Goal: Transaction & Acquisition: Purchase product/service

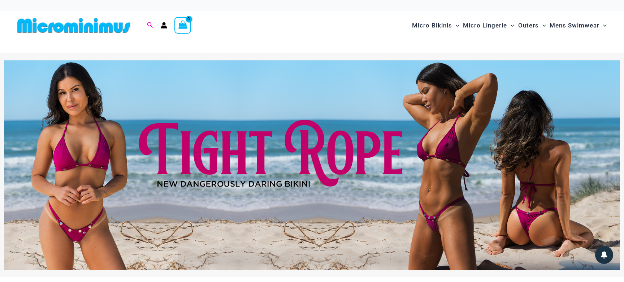
click at [150, 23] on icon "Search icon link" at bounding box center [150, 25] width 6 height 7
click at [173, 22] on input "Search for: Search" at bounding box center [196, 25] width 85 height 21
type input "*****"
click button "Search" at bounding box center [0, 0] width 0 height 0
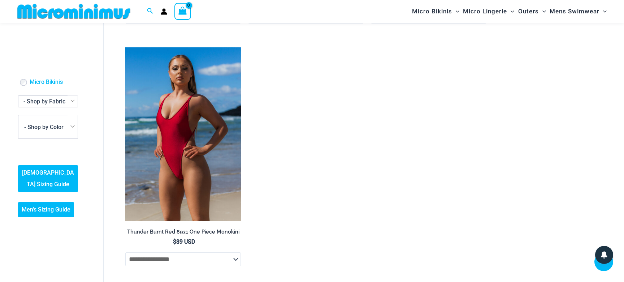
scroll to position [308, 0]
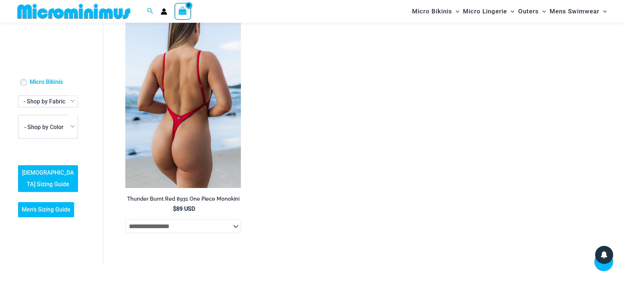
click at [178, 200] on h2 "Thunder Burnt Red 8931 One Piece Monokini" at bounding box center [183, 198] width 116 height 7
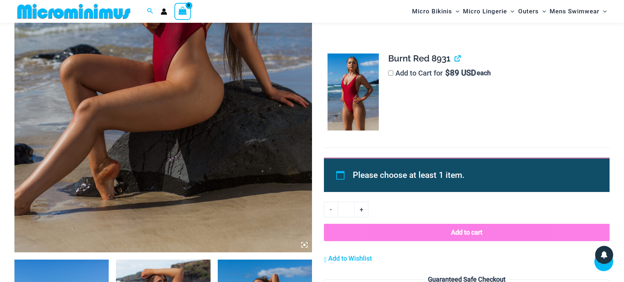
scroll to position [202, 0]
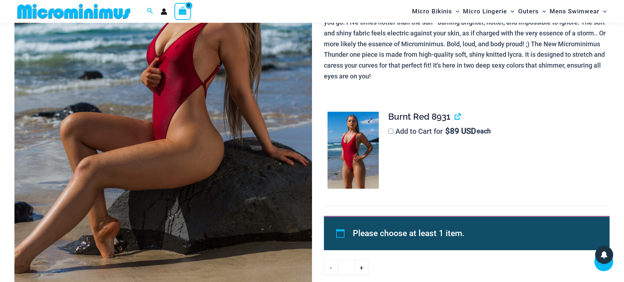
click at [350, 148] on img at bounding box center [353, 150] width 51 height 77
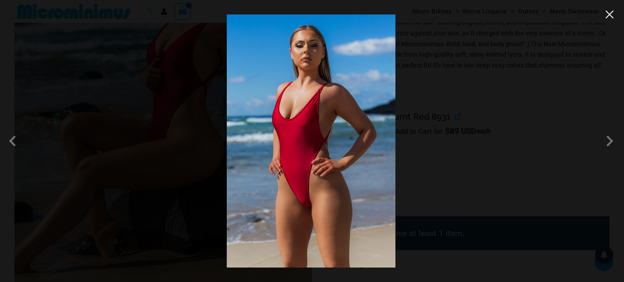
click at [610, 16] on button "Close" at bounding box center [609, 14] width 11 height 11
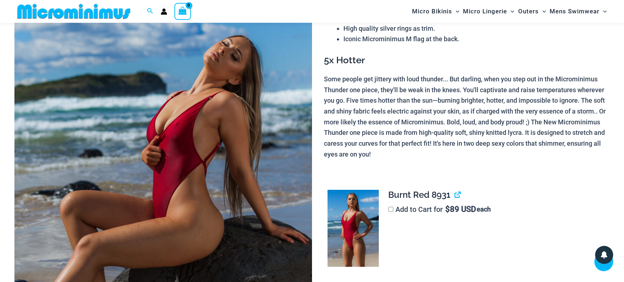
scroll to position [254, 0]
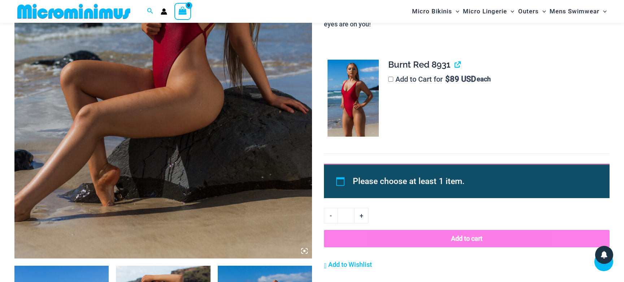
click at [407, 81] on label "Add to Cart for $ 89 USD each" at bounding box center [439, 79] width 103 height 9
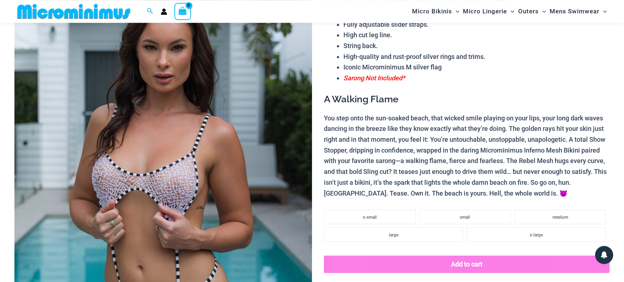
scroll to position [98, 0]
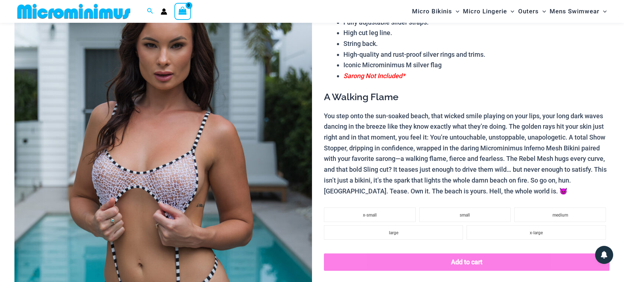
click at [140, 155] on img at bounding box center [163, 191] width 298 height 447
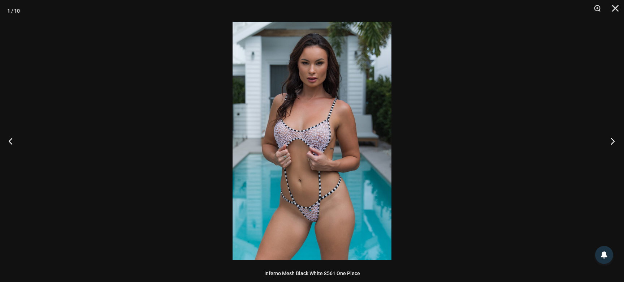
click at [612, 143] on button "Next" at bounding box center [610, 141] width 27 height 36
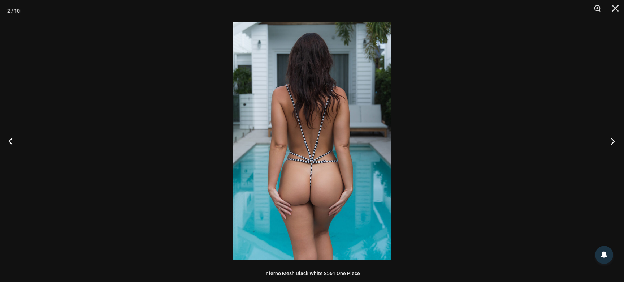
click at [612, 143] on button "Next" at bounding box center [610, 141] width 27 height 36
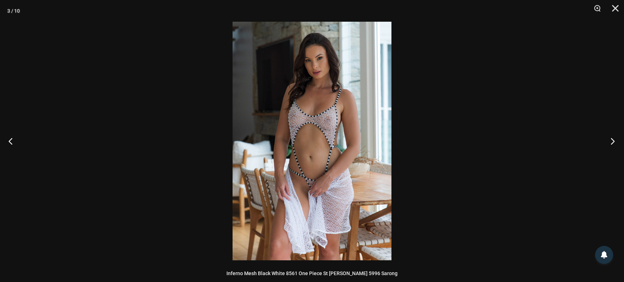
click at [612, 143] on button "Next" at bounding box center [610, 141] width 27 height 36
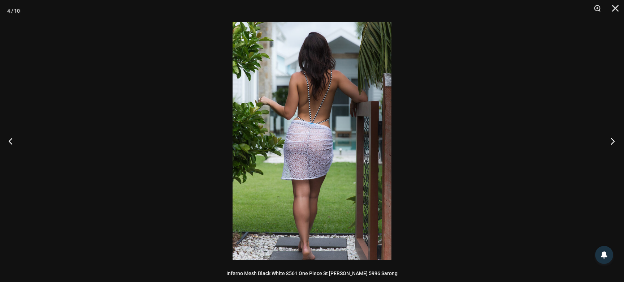
click at [612, 141] on button "Next" at bounding box center [610, 141] width 27 height 36
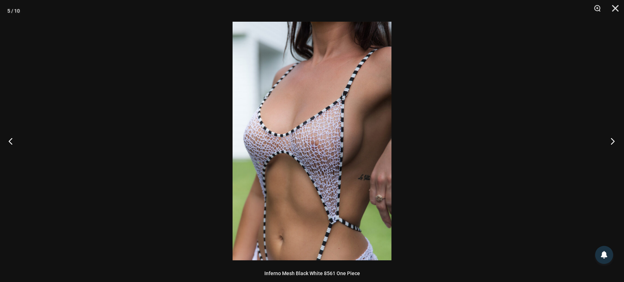
click at [612, 141] on button "Next" at bounding box center [610, 141] width 27 height 36
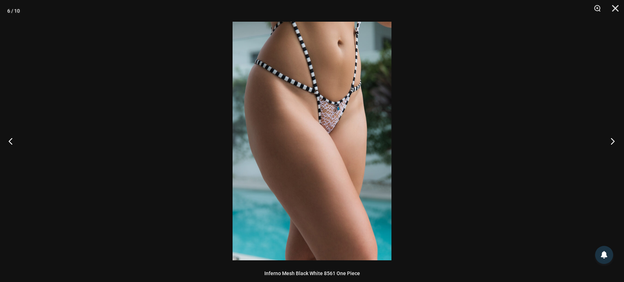
click at [612, 141] on button "Next" at bounding box center [610, 141] width 27 height 36
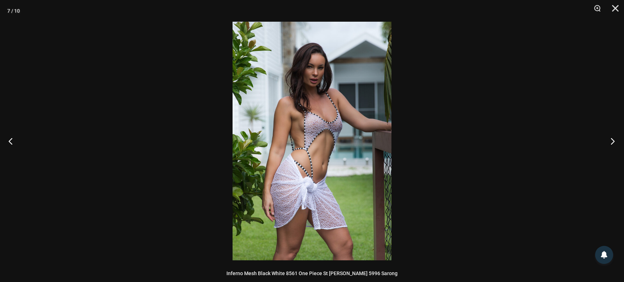
click at [612, 141] on button "Next" at bounding box center [610, 141] width 27 height 36
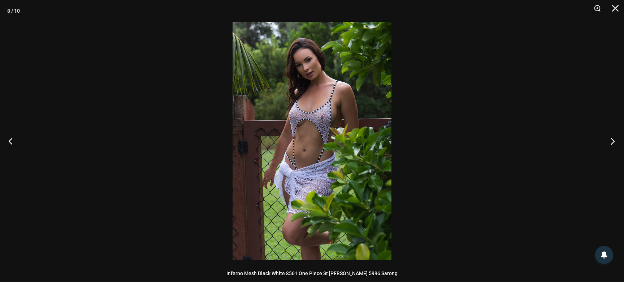
click at [612, 141] on button "Next" at bounding box center [610, 141] width 27 height 36
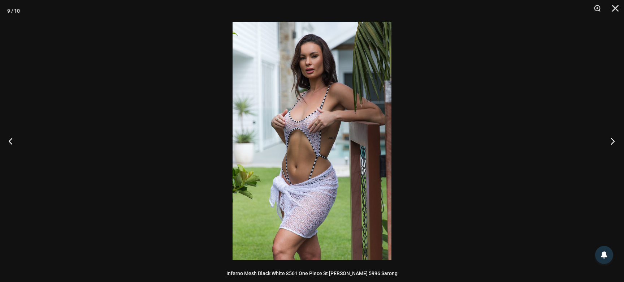
click at [612, 141] on button "Next" at bounding box center [610, 141] width 27 height 36
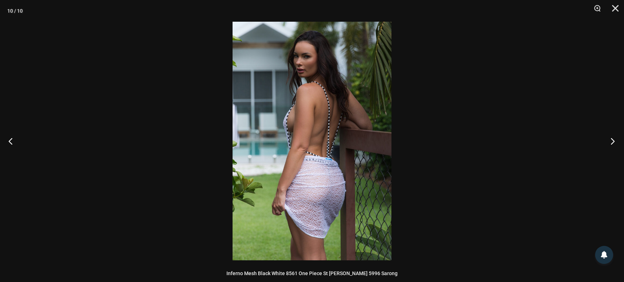
click at [612, 141] on button "Next" at bounding box center [610, 141] width 27 height 36
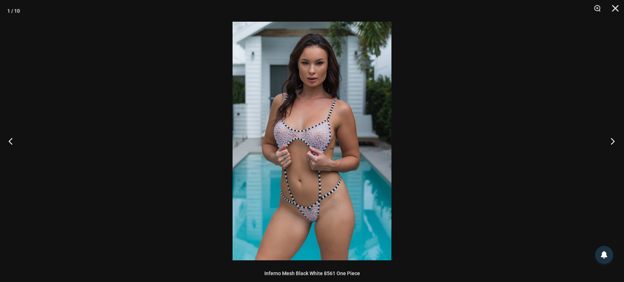
click at [612, 141] on button "Next" at bounding box center [610, 141] width 27 height 36
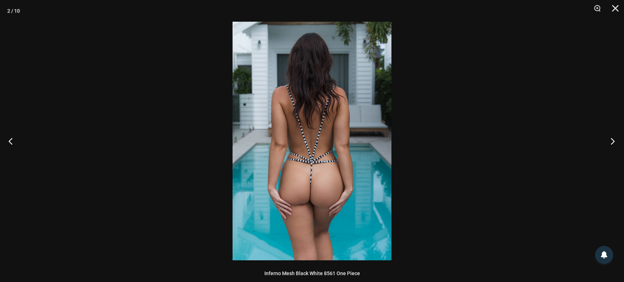
click at [612, 141] on button "Next" at bounding box center [610, 141] width 27 height 36
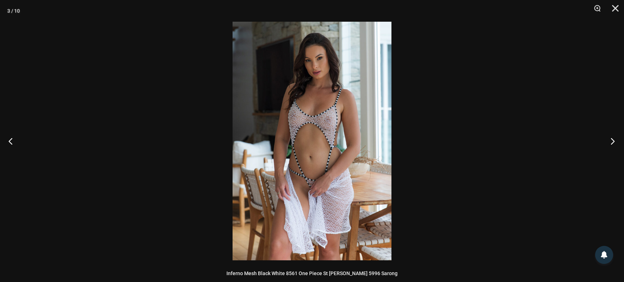
click at [612, 141] on button "Next" at bounding box center [610, 141] width 27 height 36
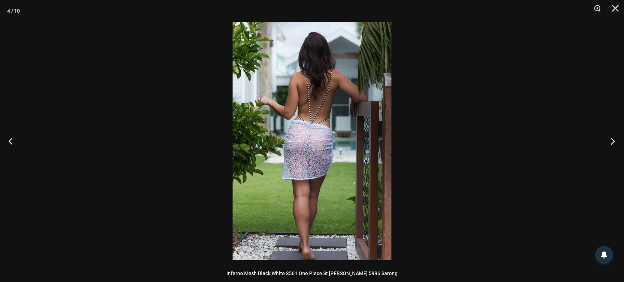
click at [612, 141] on button "Next" at bounding box center [610, 141] width 27 height 36
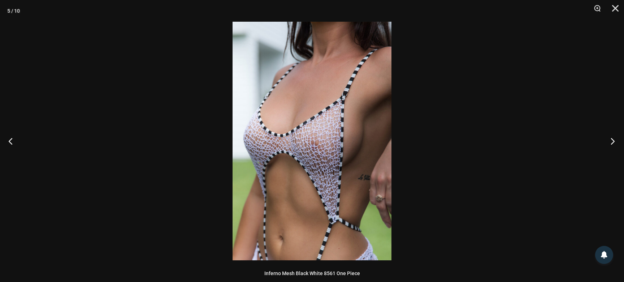
click at [612, 141] on button "Next" at bounding box center [610, 141] width 27 height 36
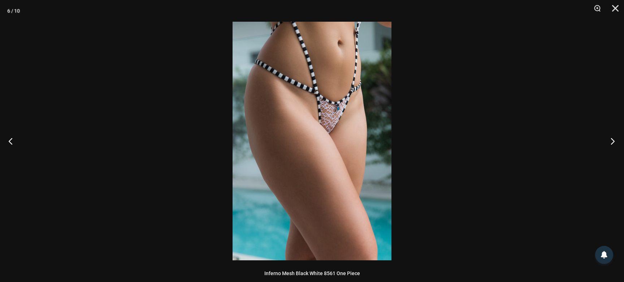
click at [612, 141] on button "Next" at bounding box center [610, 141] width 27 height 36
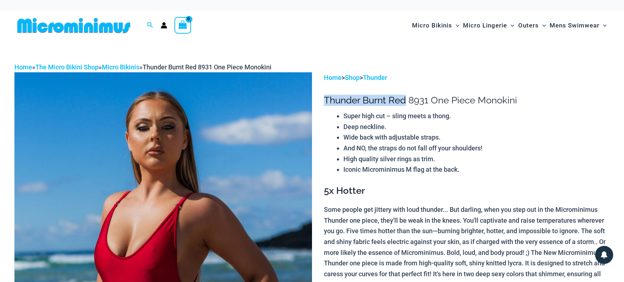
drag, startPoint x: 325, startPoint y: 99, endPoint x: 404, endPoint y: 99, distance: 79.1
click at [404, 99] on h1 "Thunder Burnt Red 8931 One Piece Monokini" at bounding box center [467, 100] width 286 height 11
copy h1 "Thunder Burnt Red"
click at [382, 99] on h1 "Thunder Burnt Red 8931 One Piece Monokini" at bounding box center [467, 100] width 286 height 11
click at [148, 22] on icon "Search icon link" at bounding box center [150, 25] width 6 height 6
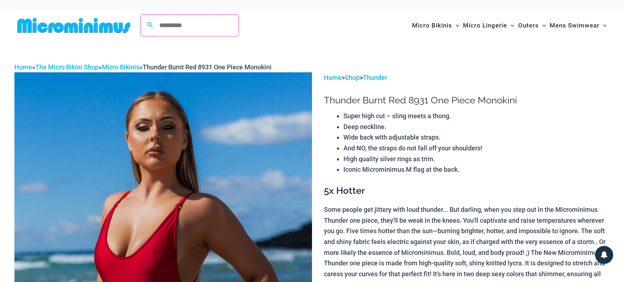
click at [166, 22] on input "Search for: Search" at bounding box center [196, 25] width 85 height 21
paste input "**********"
type input "**********"
click button "Search" at bounding box center [0, 0] width 0 height 0
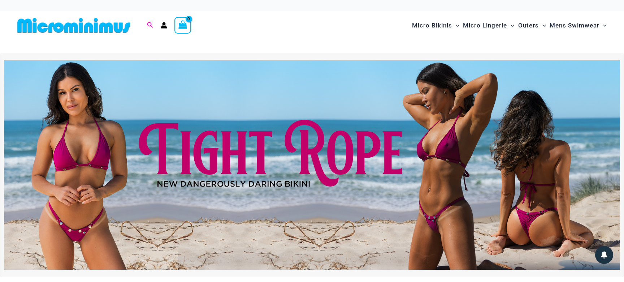
click at [150, 25] on icon "Search icon link" at bounding box center [150, 25] width 6 height 7
click at [201, 27] on input "Search for: Search" at bounding box center [196, 25] width 85 height 21
type input "****"
click button "Search" at bounding box center [0, 0] width 0 height 0
click at [150, 24] on icon "Search icon link" at bounding box center [150, 25] width 6 height 7
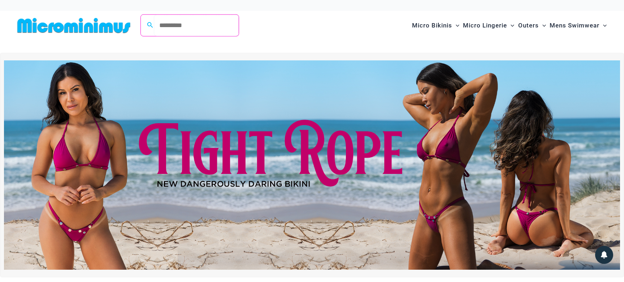
click at [185, 26] on input "Search for: Search" at bounding box center [196, 25] width 85 height 21
paste input "**********"
type input "**********"
click button "Search" at bounding box center [0, 0] width 0 height 0
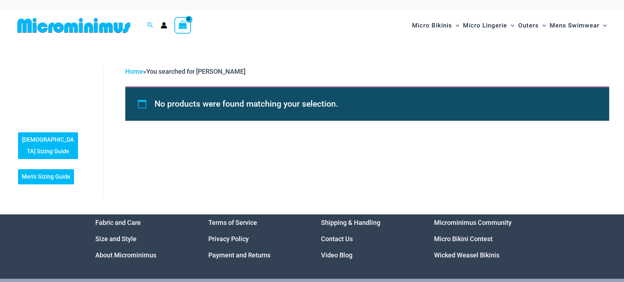
click at [147, 22] on div "**********" at bounding box center [150, 25] width 14 height 9
click at [151, 25] on icon "Search icon link" at bounding box center [150, 25] width 6 height 6
click at [202, 26] on input "**********" at bounding box center [196, 25] width 85 height 21
click at [212, 24] on input "**********" at bounding box center [196, 25] width 85 height 21
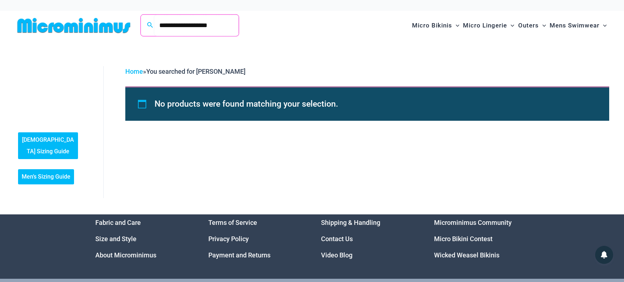
click at [212, 24] on input "**********" at bounding box center [196, 25] width 85 height 21
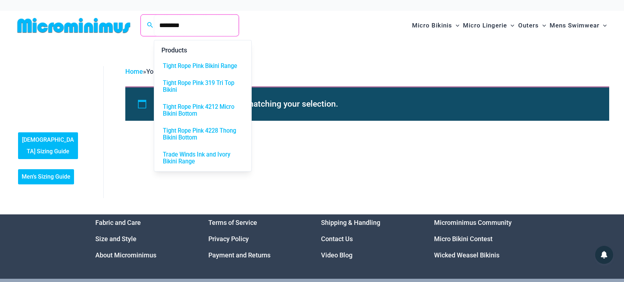
type input "********"
click button "Search" at bounding box center [0, 0] width 0 height 0
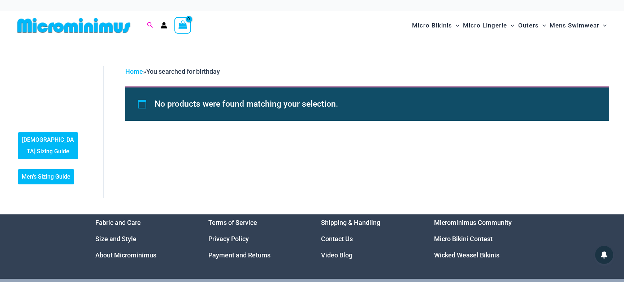
click at [150, 24] on icon "Search icon link" at bounding box center [150, 25] width 6 height 7
click at [187, 28] on input "********" at bounding box center [196, 25] width 85 height 21
click at [190, 26] on input "********" at bounding box center [196, 25] width 85 height 21
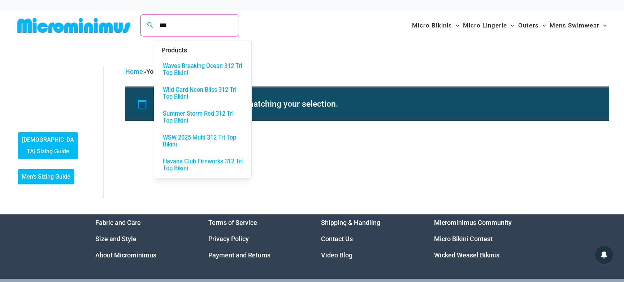
type input "***"
click button "Search" at bounding box center [0, 0] width 0 height 0
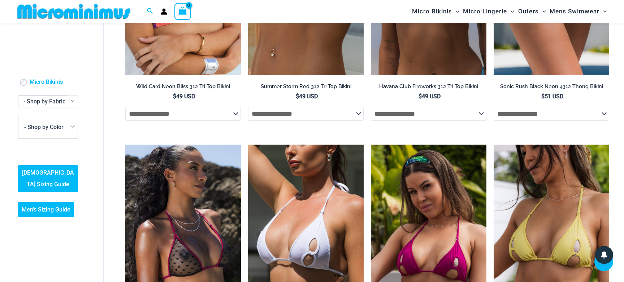
scroll to position [282, 0]
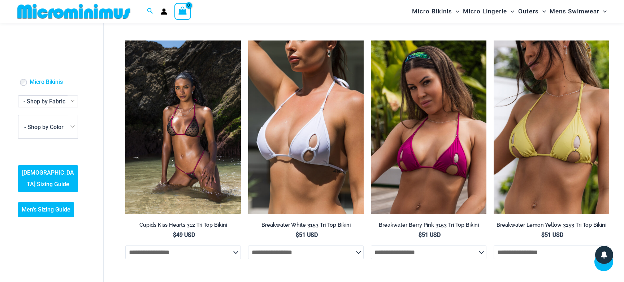
click at [216, 96] on img at bounding box center [183, 126] width 116 height 173
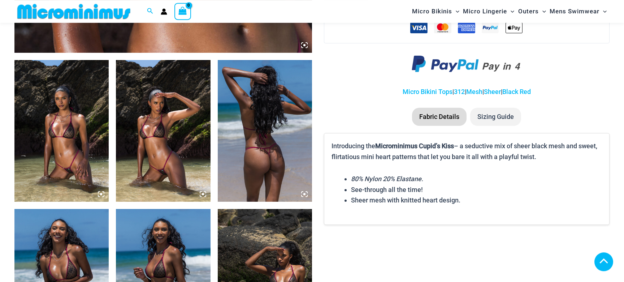
scroll to position [463, 0]
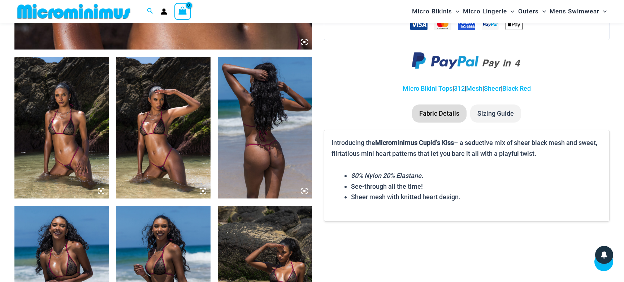
click at [505, 113] on li "Sizing Guide" at bounding box center [495, 113] width 51 height 18
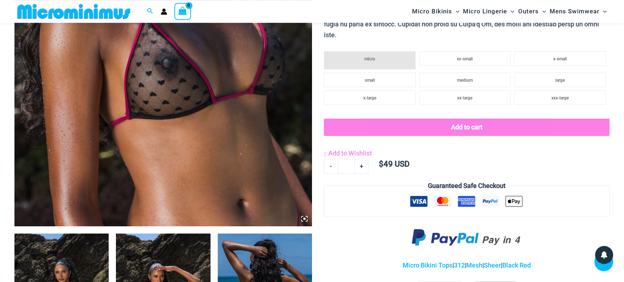
scroll to position [281, 0]
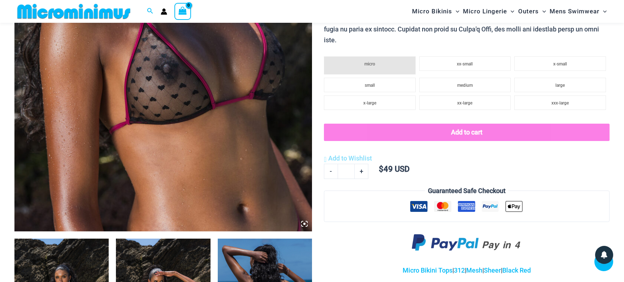
click at [196, 72] on img at bounding box center [163, 8] width 298 height 447
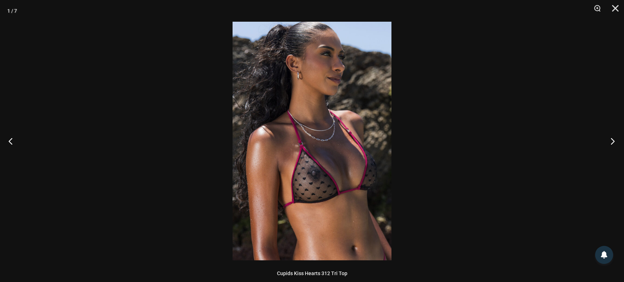
click at [612, 142] on button "Next" at bounding box center [610, 141] width 27 height 36
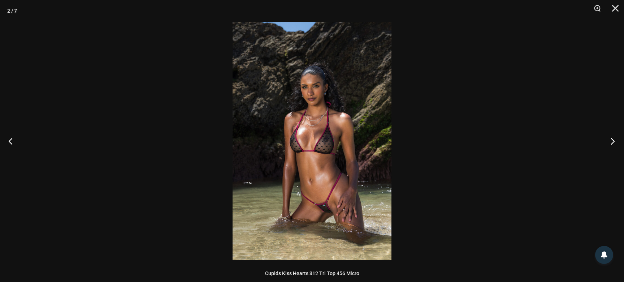
click at [612, 142] on button "Next" at bounding box center [610, 141] width 27 height 36
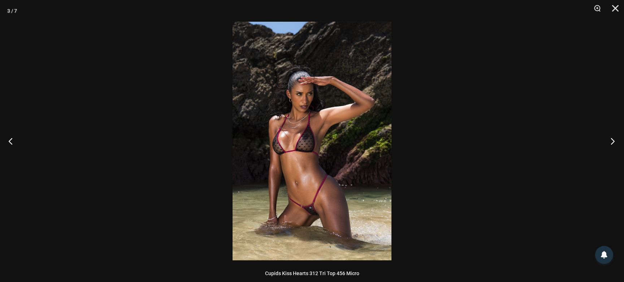
click at [612, 142] on button "Next" at bounding box center [610, 141] width 27 height 36
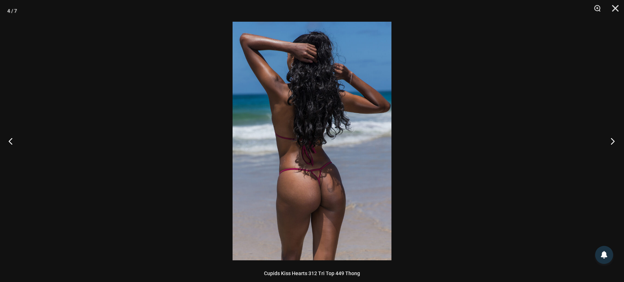
click at [612, 142] on button "Next" at bounding box center [610, 141] width 27 height 36
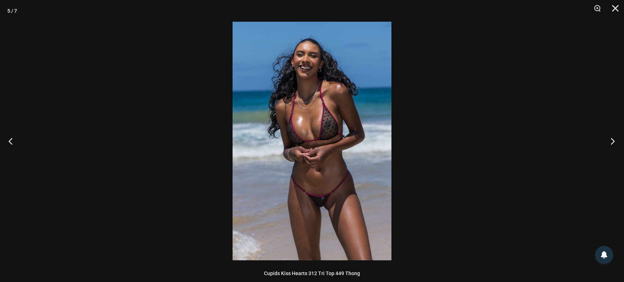
click at [612, 142] on button "Next" at bounding box center [610, 141] width 27 height 36
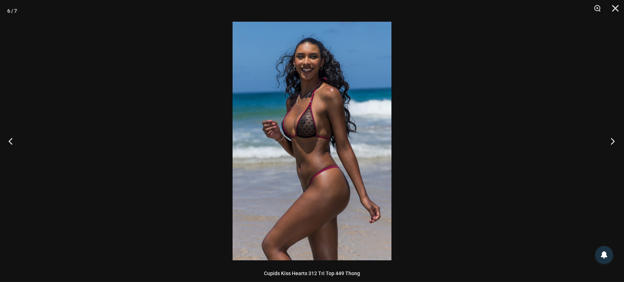
click at [612, 142] on button "Next" at bounding box center [610, 141] width 27 height 36
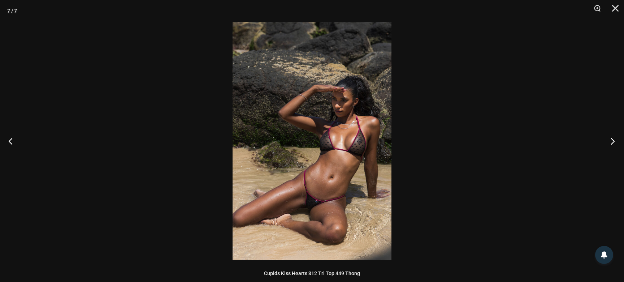
click at [612, 142] on button "Next" at bounding box center [610, 141] width 27 height 36
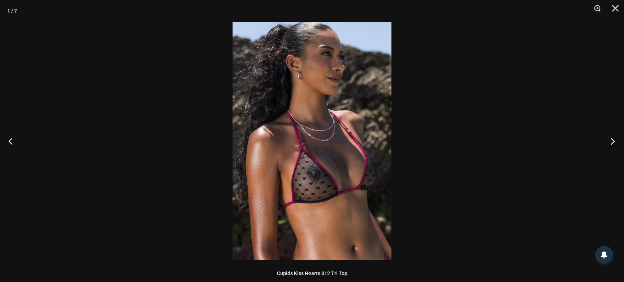
click at [612, 142] on button "Next" at bounding box center [610, 141] width 27 height 36
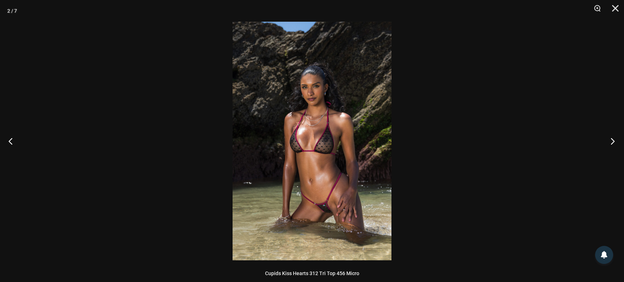
click at [612, 142] on button "Next" at bounding box center [610, 141] width 27 height 36
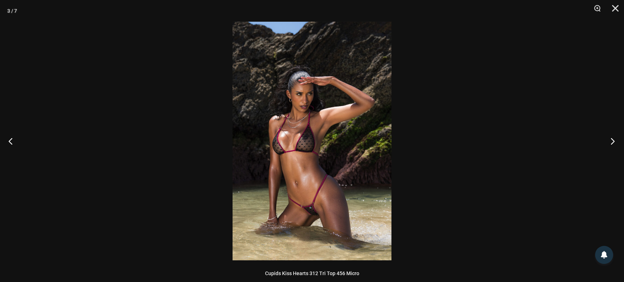
click at [612, 142] on button "Next" at bounding box center [610, 141] width 27 height 36
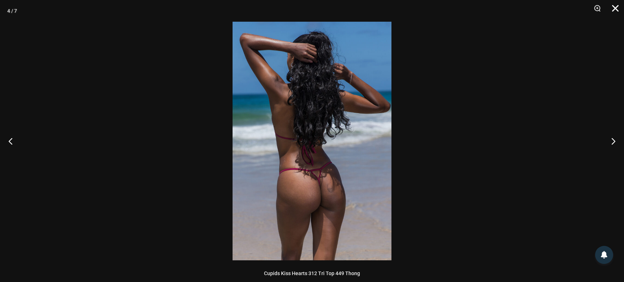
click at [615, 8] on button "Close" at bounding box center [613, 11] width 18 height 22
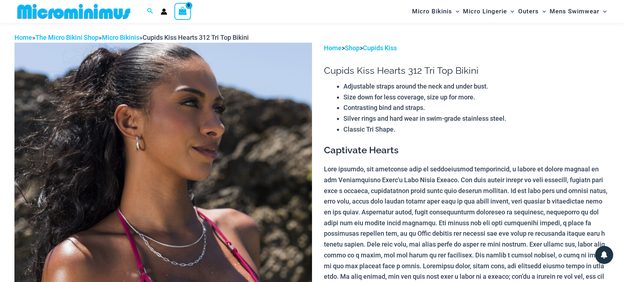
scroll to position [0, 0]
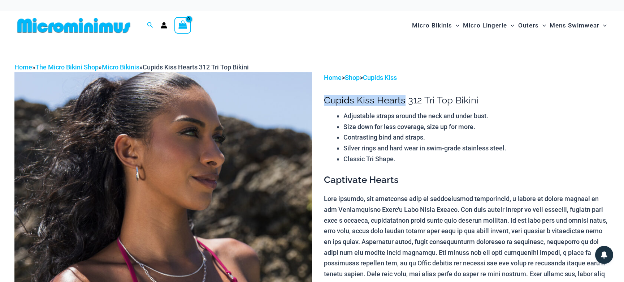
drag, startPoint x: 326, startPoint y: 99, endPoint x: 404, endPoint y: 100, distance: 78.0
click at [404, 100] on h1 "Cupids Kiss Hearts 312 Tri Top Bikini" at bounding box center [467, 100] width 286 height 11
copy h1 "Cupids Kiss Hearts"
click at [381, 96] on h1 "Cupids Kiss Hearts 312 Tri Top Bikini" at bounding box center [467, 100] width 286 height 11
click at [148, 23] on icon "Search icon link" at bounding box center [150, 25] width 6 height 6
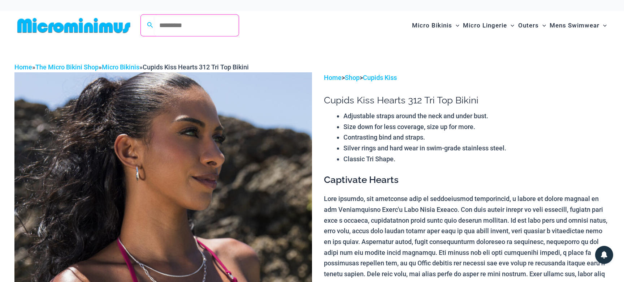
click at [208, 22] on input "Search for: Search" at bounding box center [196, 25] width 85 height 21
paste input "**********"
type input "**********"
click button "Search" at bounding box center [0, 0] width 0 height 0
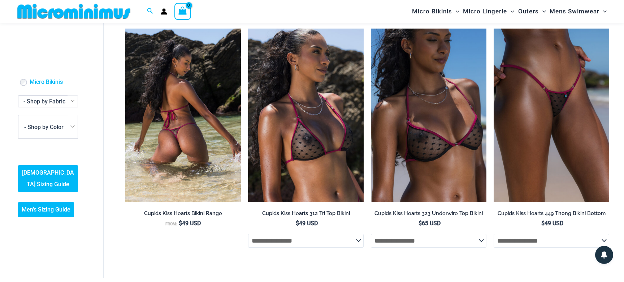
scroll to position [46, 0]
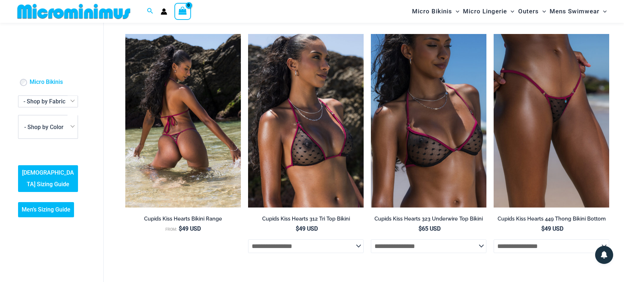
click at [210, 217] on h2 "Cupids Kiss Hearts Bikini Range" at bounding box center [183, 218] width 116 height 7
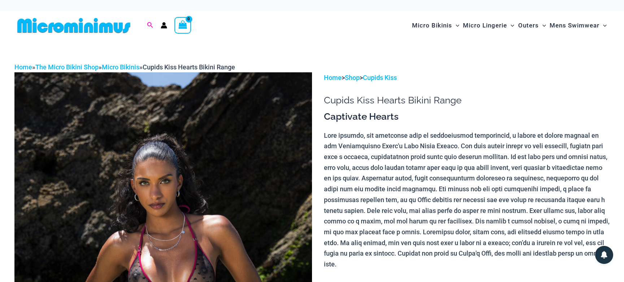
click at [149, 23] on icon "Search icon link" at bounding box center [150, 25] width 6 height 7
click at [169, 23] on input "Search for: Search" at bounding box center [196, 25] width 85 height 21
paste input "******"
type input "******"
click button "Search" at bounding box center [0, 0] width 0 height 0
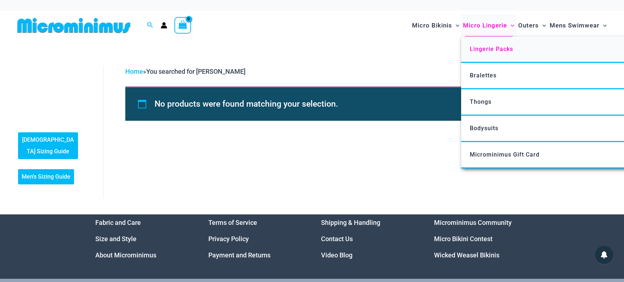
click at [488, 48] on span "Lingerie Packs" at bounding box center [491, 49] width 43 height 7
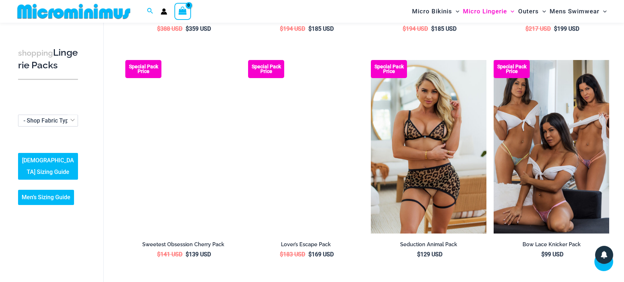
scroll to position [698, 0]
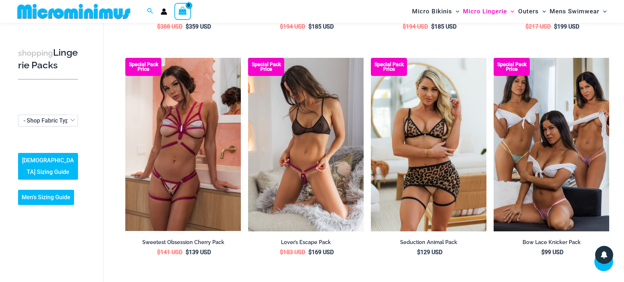
click at [324, 109] on img at bounding box center [306, 144] width 116 height 173
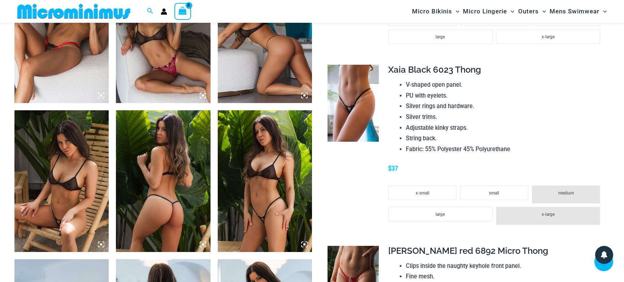
scroll to position [696, 0]
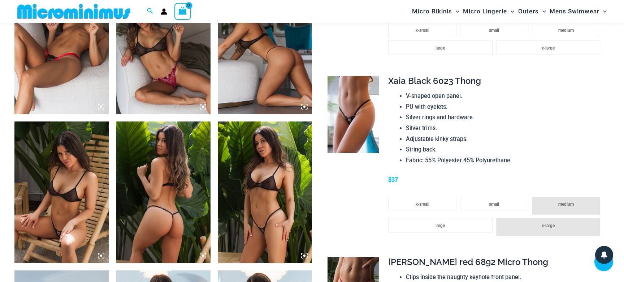
click at [72, 187] on img at bounding box center [61, 192] width 94 height 142
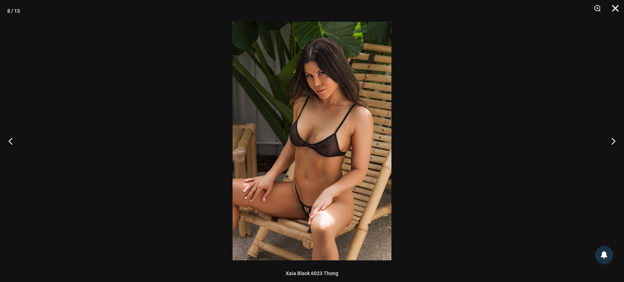
click at [614, 8] on button "Close" at bounding box center [613, 11] width 18 height 22
